Goal: Task Accomplishment & Management: Use online tool/utility

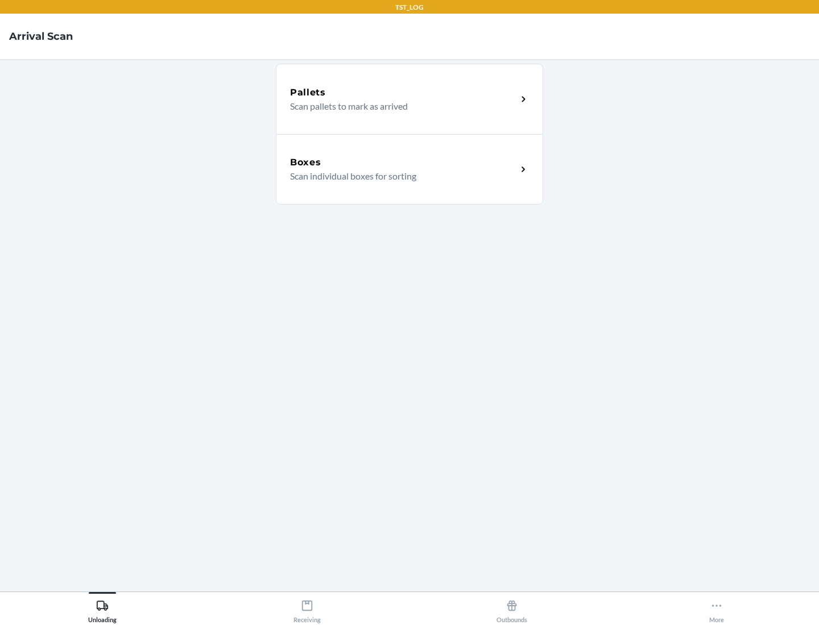
click at [403, 163] on div "Boxes" at bounding box center [403, 163] width 227 height 14
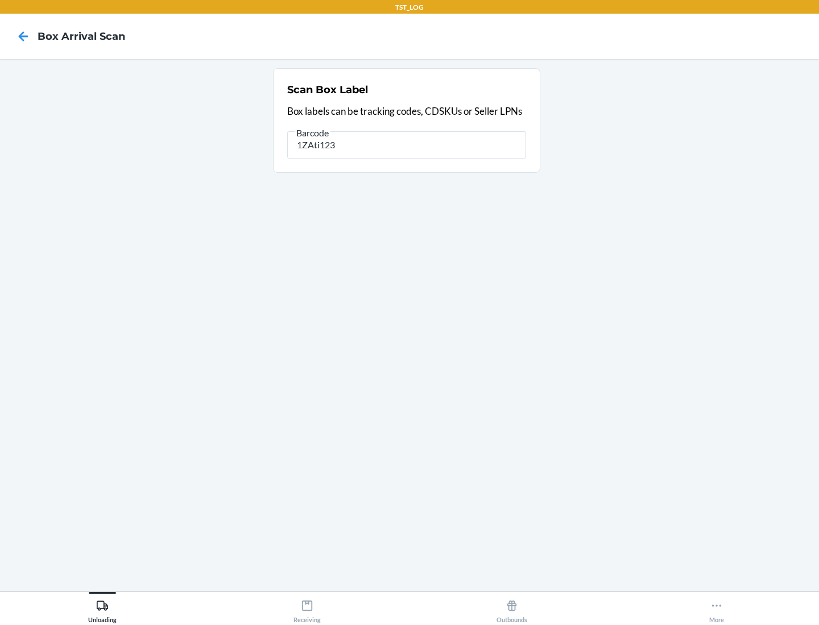
type input "1ZAti123"
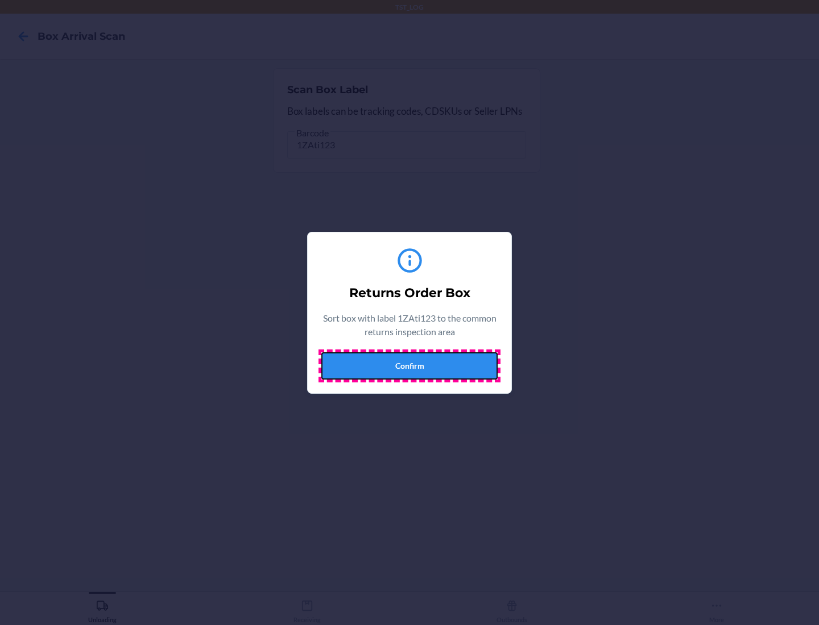
click at [409, 366] on button "Confirm" at bounding box center [409, 365] width 176 height 27
